Goal: Task Accomplishment & Management: Complete application form

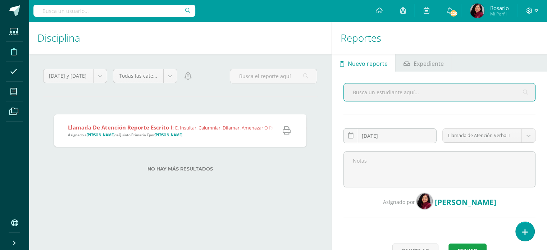
click at [536, 10] on icon at bounding box center [536, 11] width 4 height 6
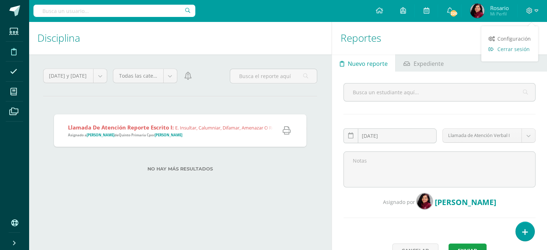
click at [516, 53] on link "Cerrar sesión" at bounding box center [509, 49] width 57 height 10
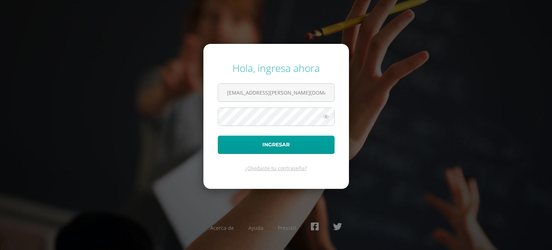
click at [336, 92] on form "Hola, ingresa ahora rosario.guzman@liceoguatemala.edu.gt Ingresar ¿Olvidaste tu…" at bounding box center [276, 116] width 146 height 144
click at [326, 95] on input "rosario.guzman@liceoguatemala.edu.gt" at bounding box center [276, 93] width 116 height 18
drag, startPoint x: 325, startPoint y: 93, endPoint x: 218, endPoint y: 101, distance: 107.4
click at [213, 96] on form "Hola, ingresa ahora rosario.guzman@liceoguatemala.edu.gt Ingresar ¿Olvidaste tu…" at bounding box center [276, 116] width 146 height 144
type input "josseline.alvarado@liceoguatemala.edu.gt"
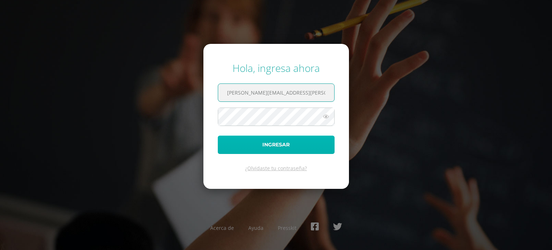
click at [263, 142] on button "Ingresar" at bounding box center [276, 144] width 117 height 18
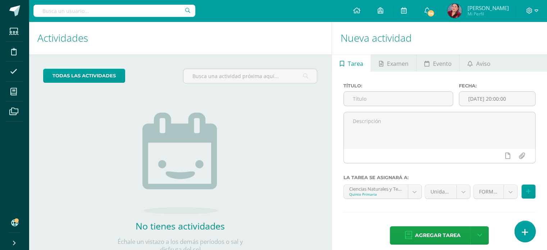
click at [522, 230] on icon at bounding box center [524, 232] width 6 height 8
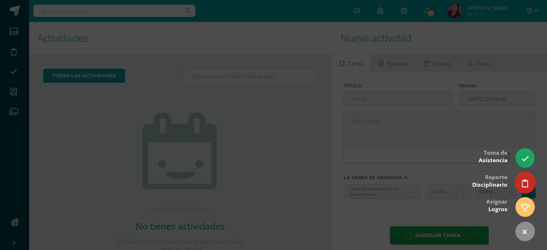
click at [524, 182] on icon at bounding box center [524, 183] width 6 height 8
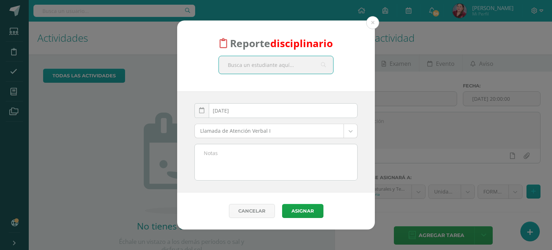
click at [248, 66] on input "text" at bounding box center [276, 65] width 114 height 18
click at [371, 26] on button at bounding box center [372, 22] width 13 height 13
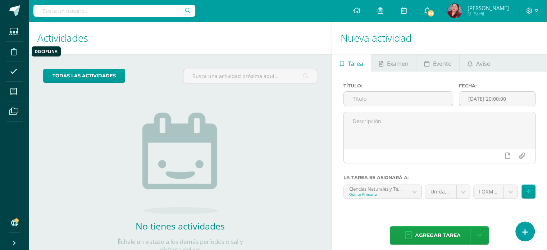
click at [12, 50] on icon at bounding box center [13, 51] width 5 height 7
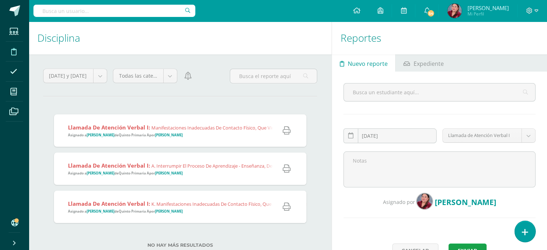
click at [519, 233] on link at bounding box center [524, 231] width 20 height 21
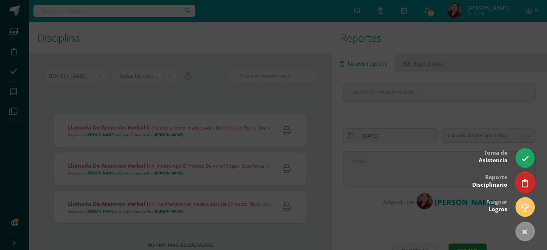
click at [520, 183] on link at bounding box center [524, 182] width 20 height 21
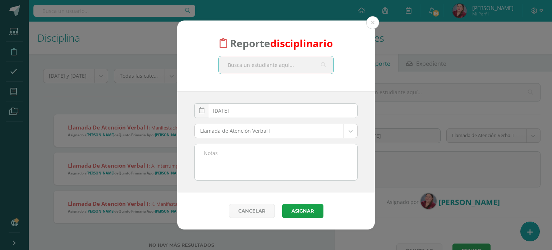
click at [258, 64] on input "text" at bounding box center [276, 65] width 114 height 18
drag, startPoint x: 229, startPoint y: 67, endPoint x: 217, endPoint y: 67, distance: 12.2
click at [217, 67] on div "Reporte disciplinario [PERSON_NAME] se encontró al usuario Intenta con una otra…" at bounding box center [276, 55] width 198 height 71
paste input "[PERSON_NAME]"
type input "[PERSON_NAME]"
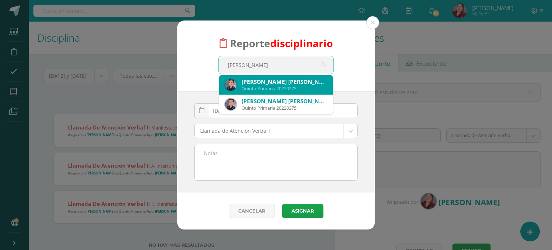
click at [279, 84] on div "[PERSON_NAME] [PERSON_NAME]" at bounding box center [284, 82] width 86 height 8
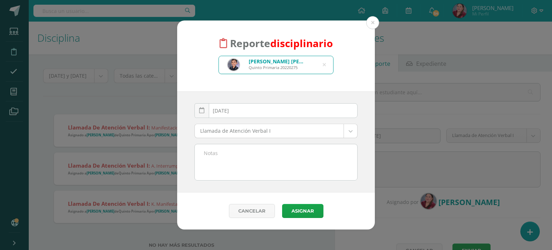
click at [280, 130] on body "Reporte disciplinario [PERSON_NAME] [PERSON_NAME] Quinto Primaria 20220275 [PER…" at bounding box center [276, 125] width 552 height 250
click at [233, 153] on textarea at bounding box center [276, 162] width 162 height 36
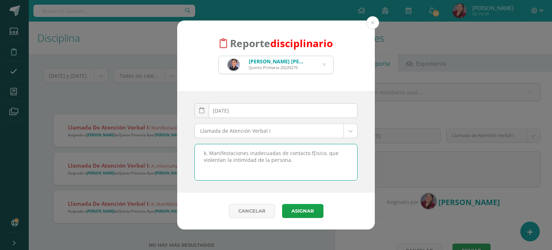
click at [312, 152] on textarea "k. Manifestaciones inadecuadas de contacto f[isico, que violentan la intimidad …" at bounding box center [276, 162] width 162 height 36
click at [298, 161] on textarea "k. Manifestaciones inadecuadas de contacto físico, que violentan la intimidad d…" at bounding box center [276, 162] width 162 height 36
type textarea "k. Manifestaciones inadecuadas de contacto físico, que violentan la intimidad d…"
click at [297, 209] on button "Asignar" at bounding box center [302, 211] width 41 height 14
click at [201, 151] on textarea "k. Manifestaciones inadecuadas de contacto físico, que violentan la intimidad d…" at bounding box center [276, 162] width 162 height 36
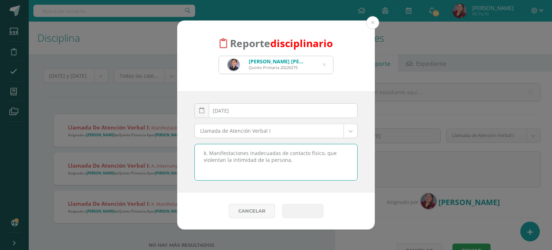
drag, startPoint x: 202, startPoint y: 149, endPoint x: 318, endPoint y: 169, distance: 117.5
click at [318, 169] on textarea "k. Manifestaciones inadecuadas de contacto físico, que violentan la intimidad d…" at bounding box center [276, 162] width 162 height 36
click at [375, 24] on button at bounding box center [372, 22] width 13 height 13
